Goal: Obtain resource: Obtain resource

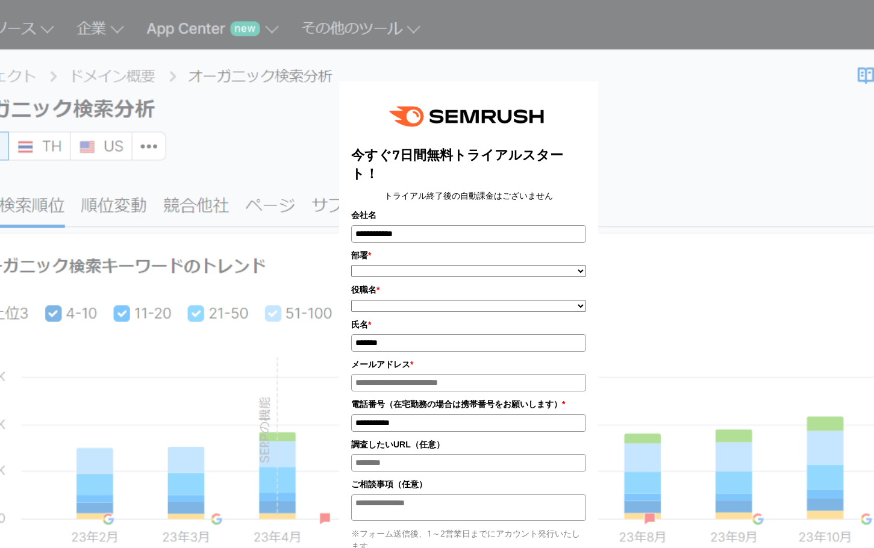
drag, startPoint x: 0, startPoint y: 0, endPoint x: 461, endPoint y: 271, distance: 535.1
click at [461, 271] on select "**********" at bounding box center [468, 271] width 235 height 12
